Goal: Task Accomplishment & Management: Use online tool/utility

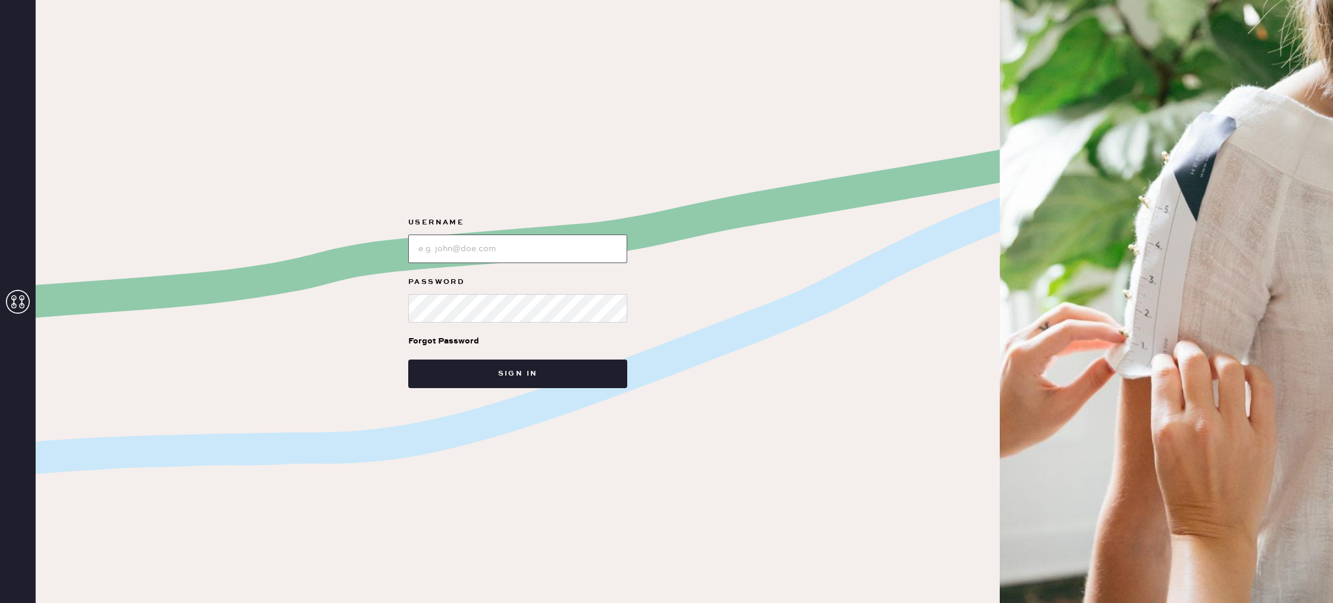
drag, startPoint x: 563, startPoint y: 246, endPoint x: 556, endPoint y: 246, distance: 7.1
click at [560, 246] on input "loginName" at bounding box center [517, 248] width 219 height 29
type input "reformationlowereastside"
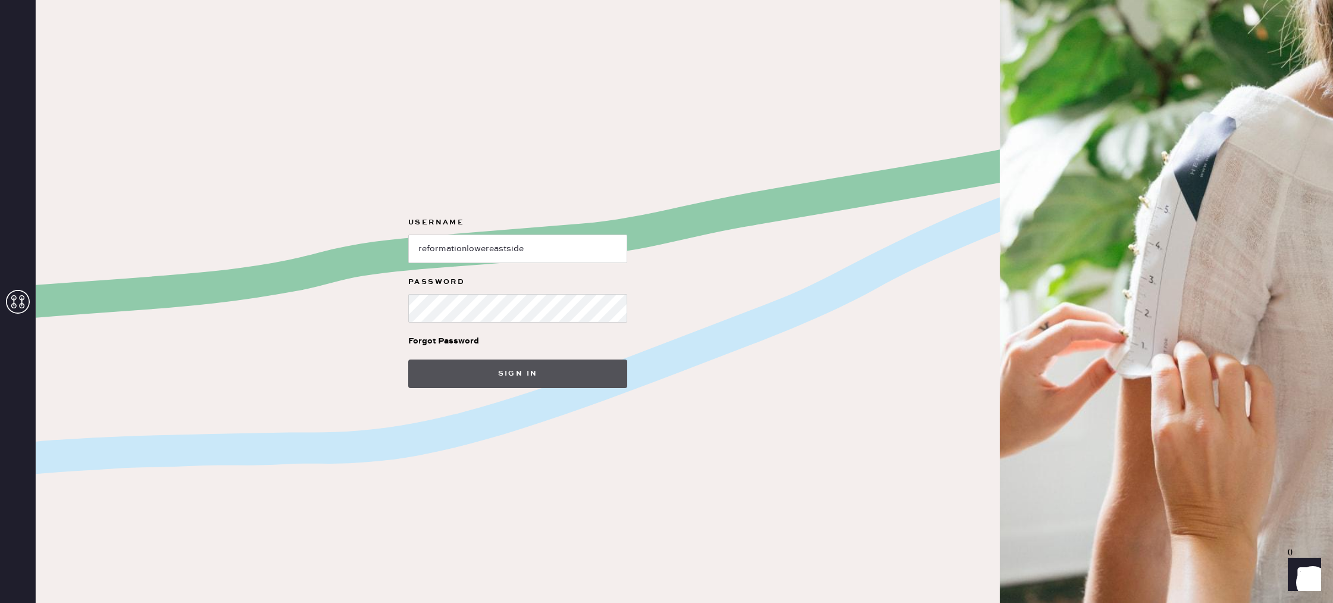
click at [508, 372] on button "Sign in" at bounding box center [517, 373] width 219 height 29
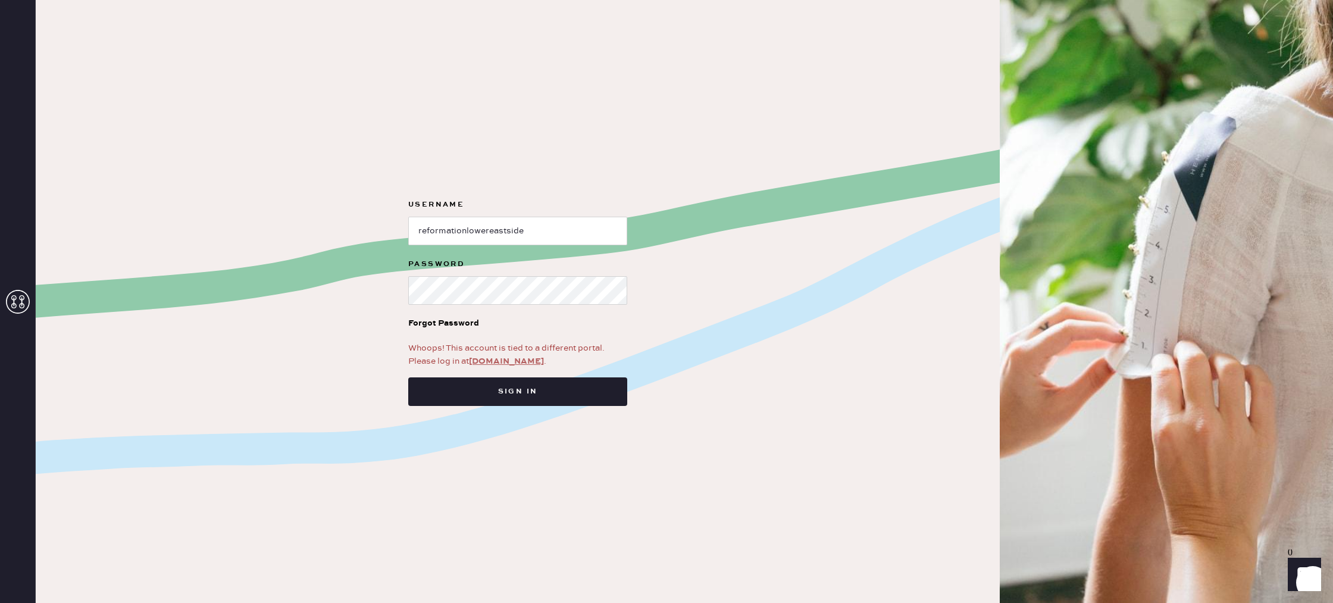
click at [501, 363] on link "app.hemster.co" at bounding box center [506, 361] width 75 height 11
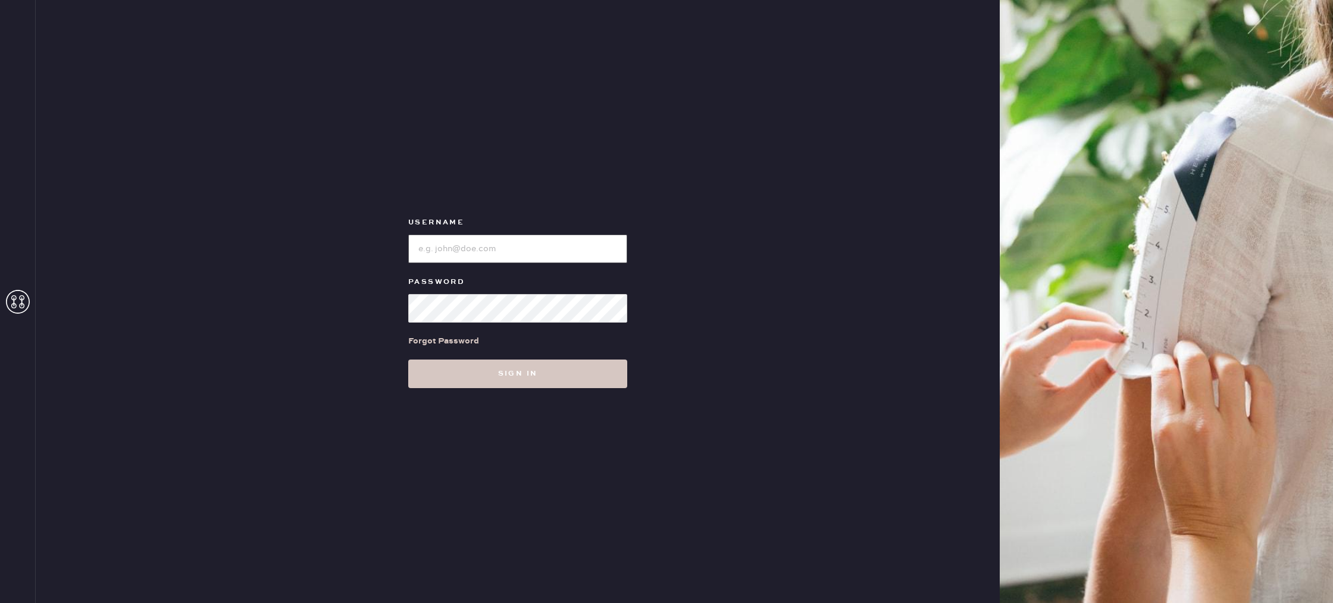
type input "reformationlowereastside"
click at [480, 251] on input "loginName" at bounding box center [517, 248] width 219 height 29
click at [491, 374] on button "Sign in" at bounding box center [517, 373] width 219 height 29
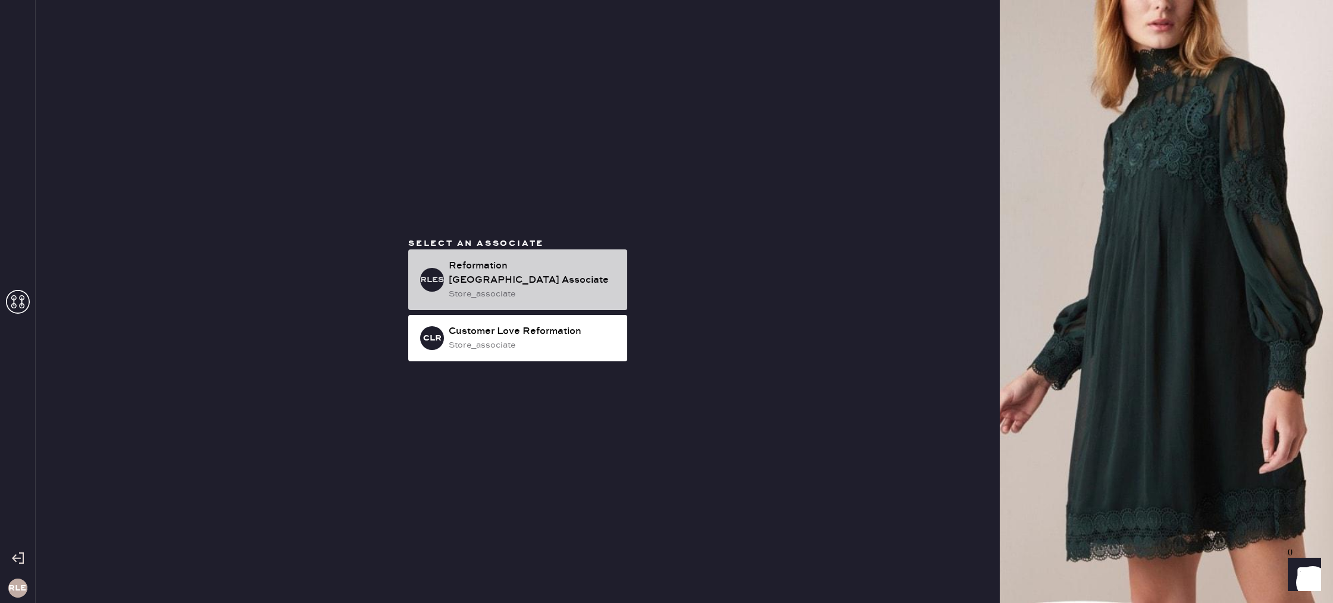
drag, startPoint x: 530, startPoint y: 272, endPoint x: 533, endPoint y: 261, distance: 11.6
click at [530, 272] on div "Reformation [GEOGRAPHIC_DATA] Associate" at bounding box center [533, 273] width 169 height 29
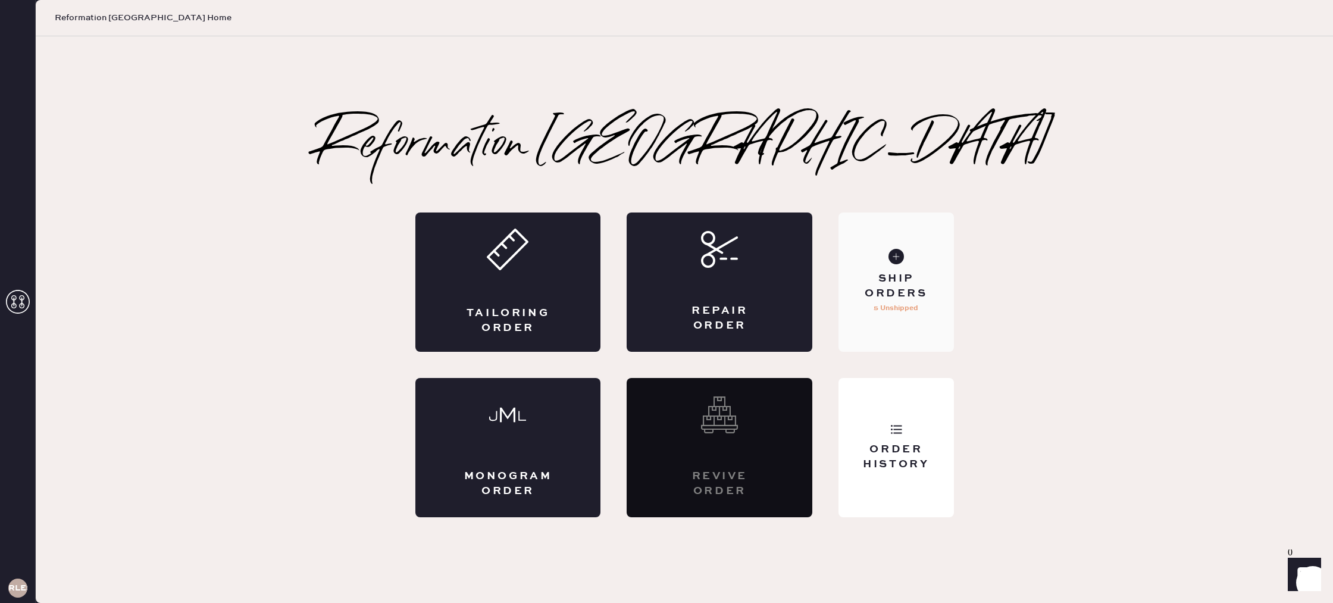
click at [909, 308] on p "5 Unshipped" at bounding box center [895, 308] width 45 height 14
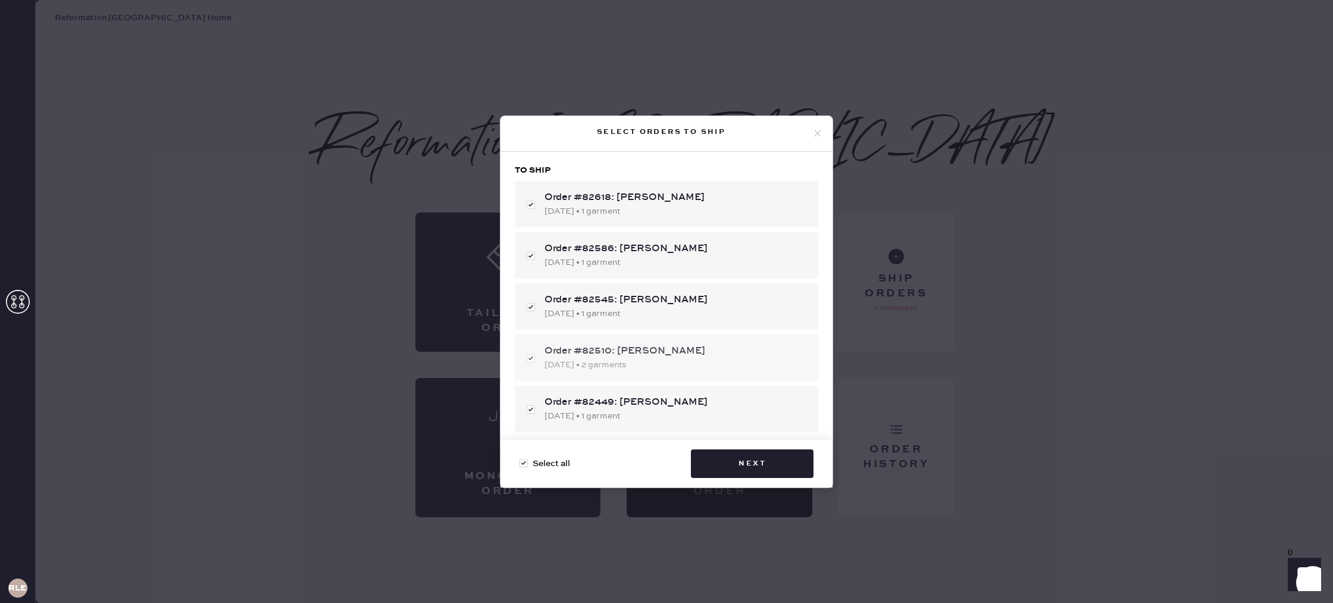
scroll to position [5, 0]
click at [757, 477] on button "Next" at bounding box center [752, 463] width 123 height 29
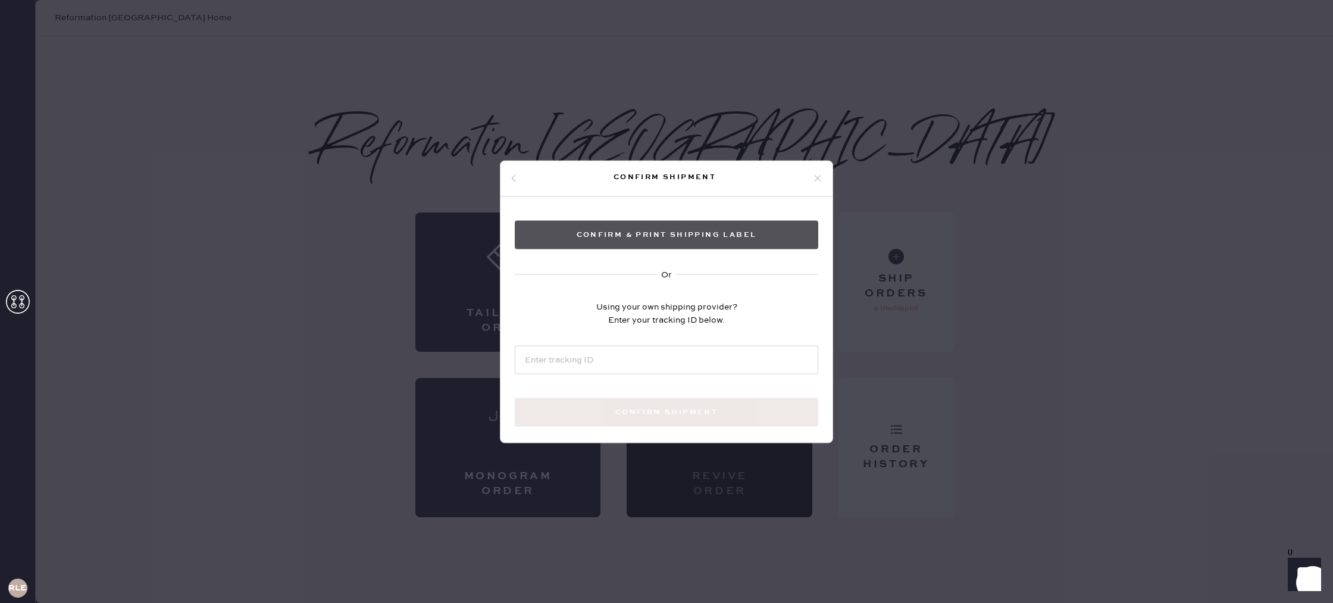
click at [706, 245] on button "Confirm & Print shipping label" at bounding box center [666, 234] width 303 height 29
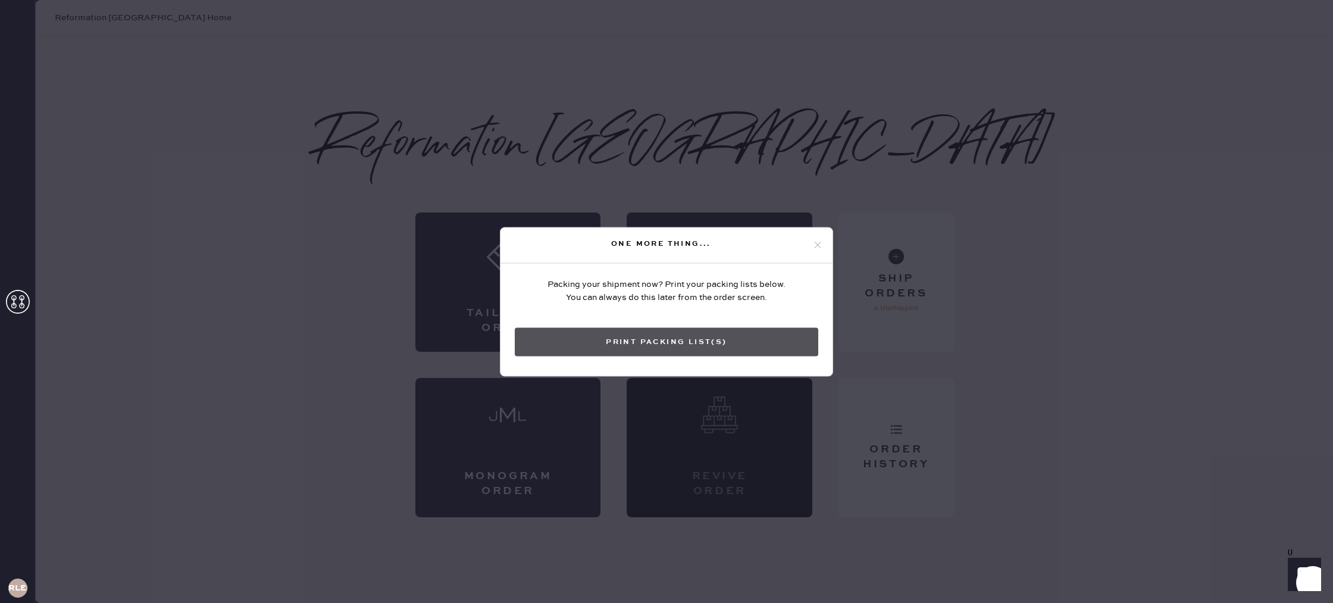
click at [705, 333] on button "Print Packing List(s)" at bounding box center [666, 341] width 303 height 29
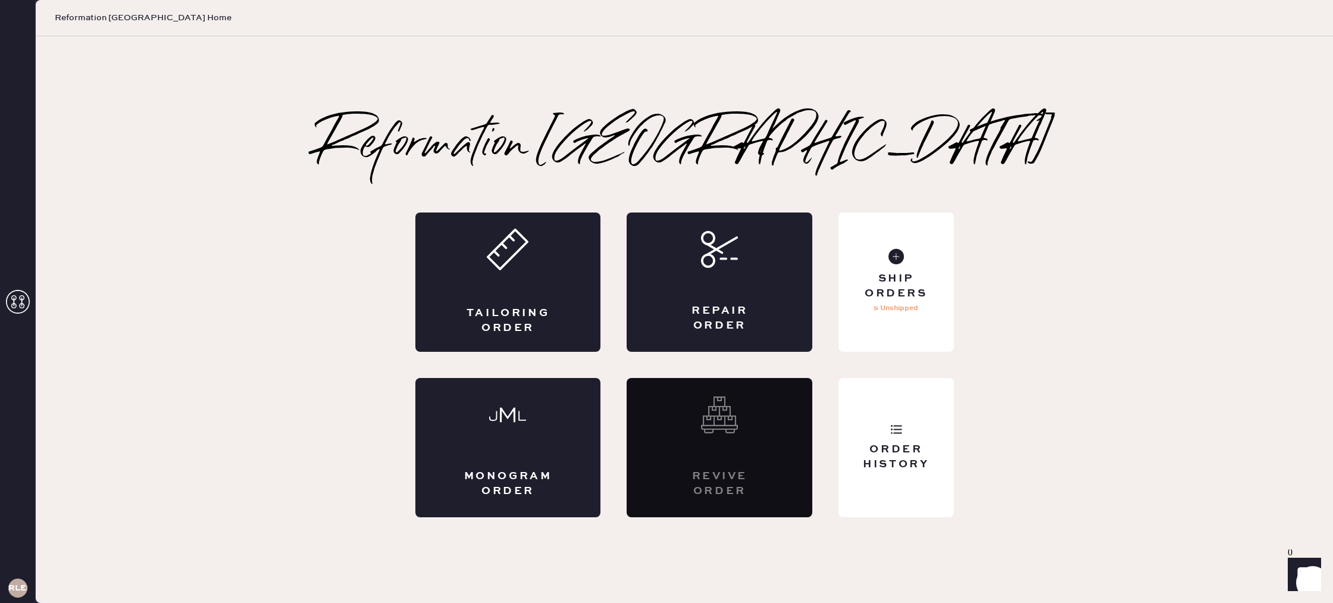
scroll to position [0, 0]
